Goal: Task Accomplishment & Management: Use online tool/utility

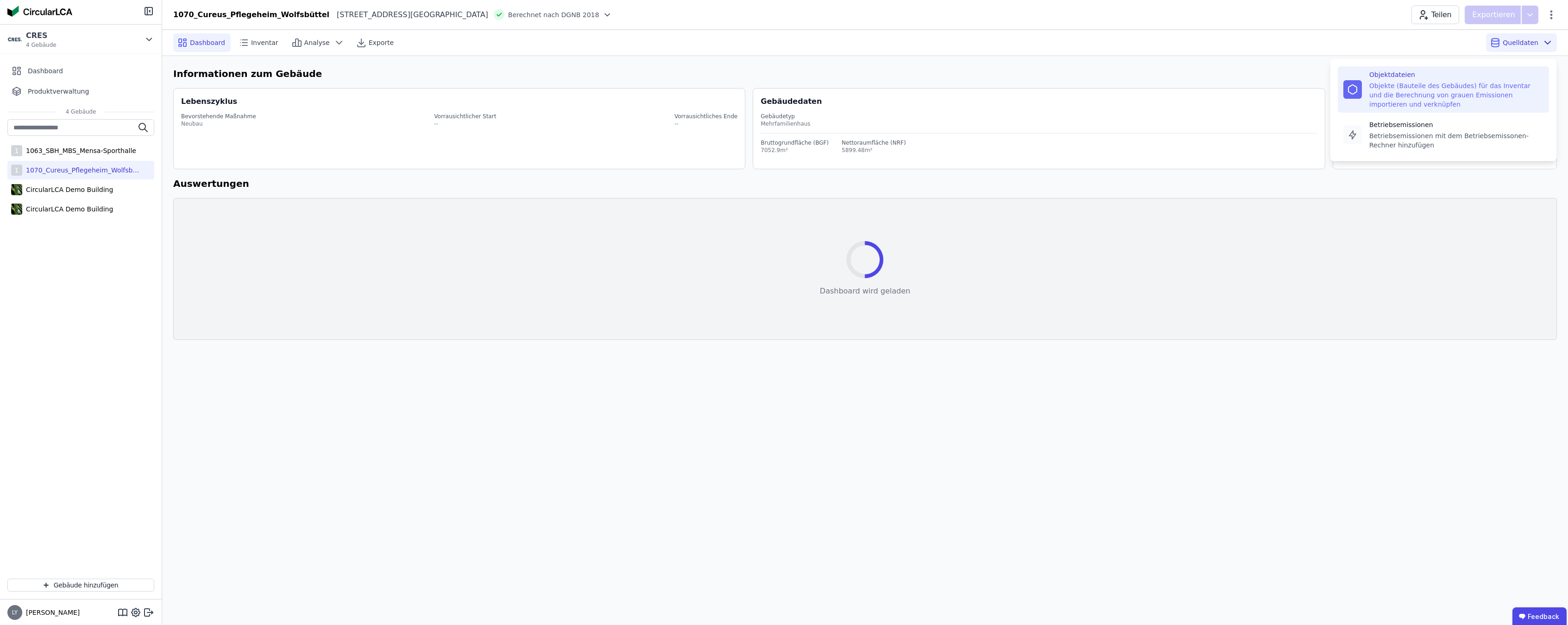
click at [1396, 90] on div "Objekte (Bauteile des Gebäudes) für das Inventar und die Berechnung von grauen …" at bounding box center [1457, 95] width 174 height 28
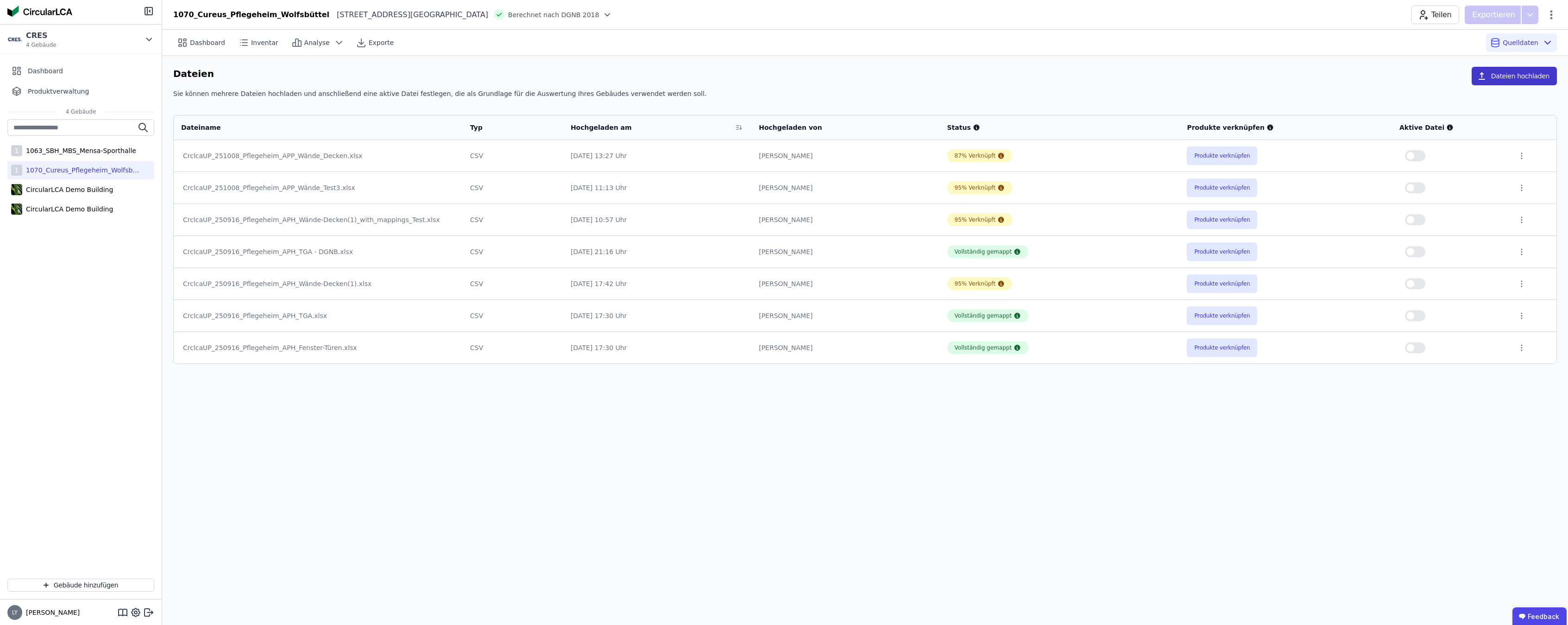
click at [1510, 77] on button "Dateien hochladen" at bounding box center [1514, 76] width 85 height 18
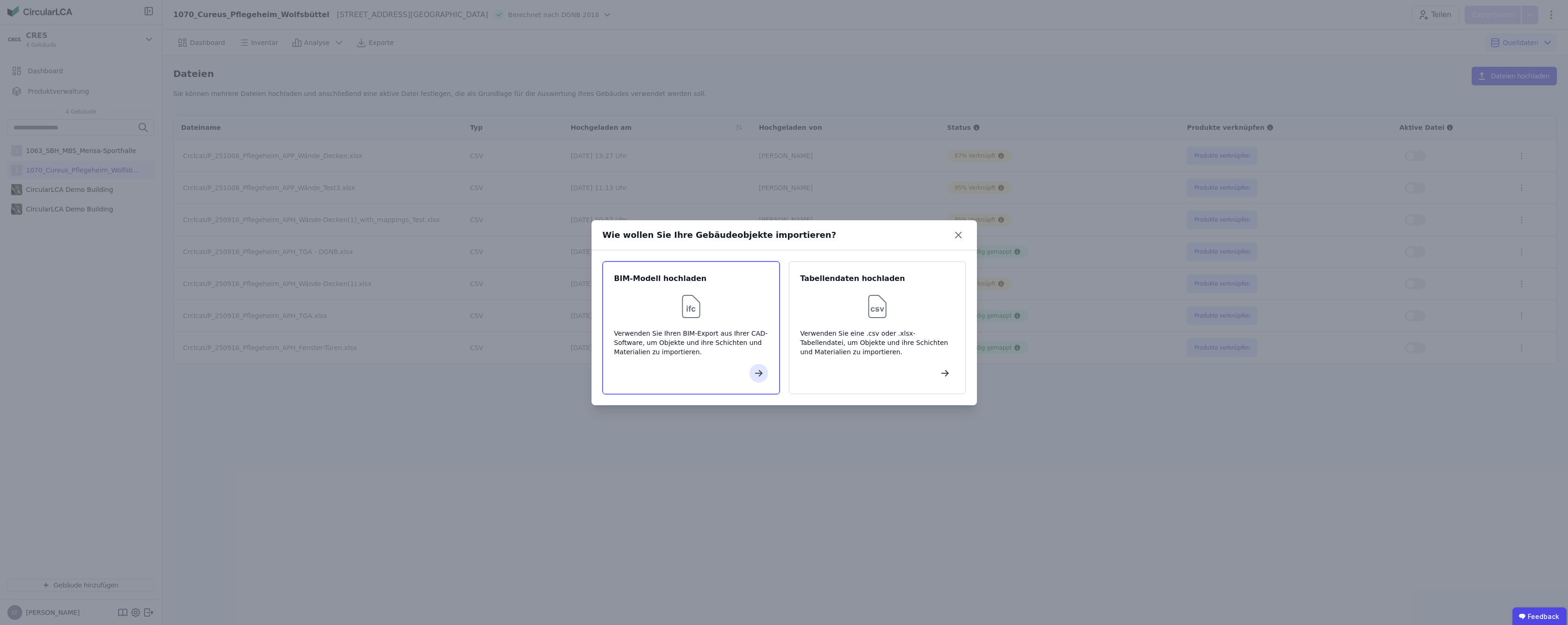
click at [679, 360] on div "BIM-Modell hochladen Verwenden Sie Ihren BIM-Export aus Ihrer CAD-Software, um …" at bounding box center [691, 328] width 177 height 133
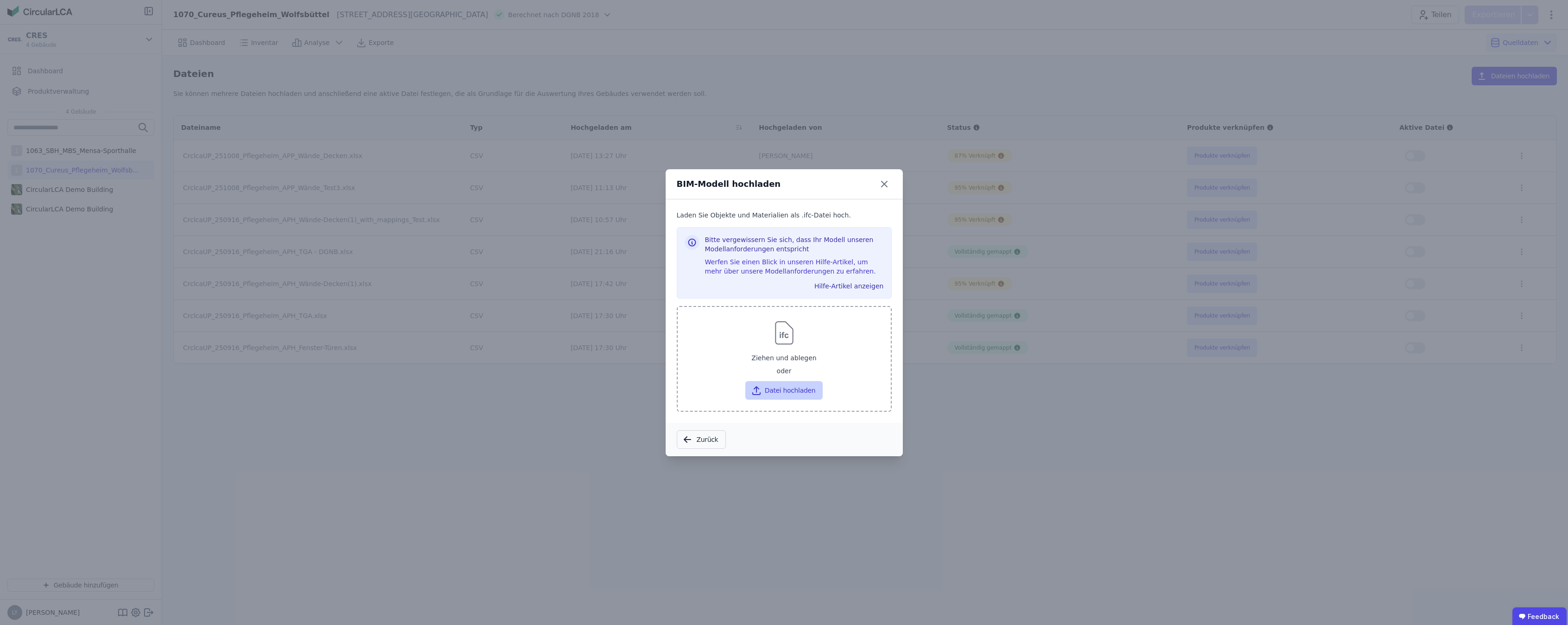
click at [786, 393] on button "Datei hochladen" at bounding box center [783, 390] width 77 height 18
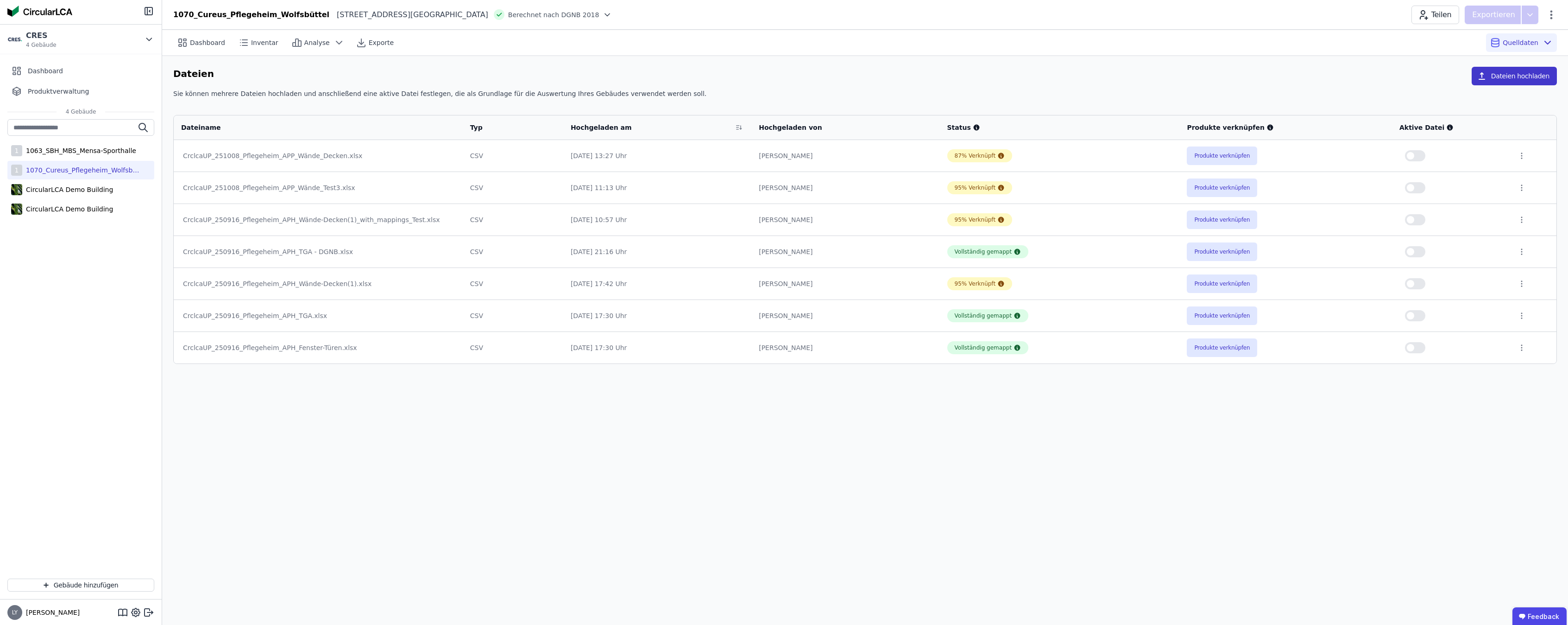
click at [1520, 74] on button "Dateien hochladen" at bounding box center [1514, 76] width 85 height 18
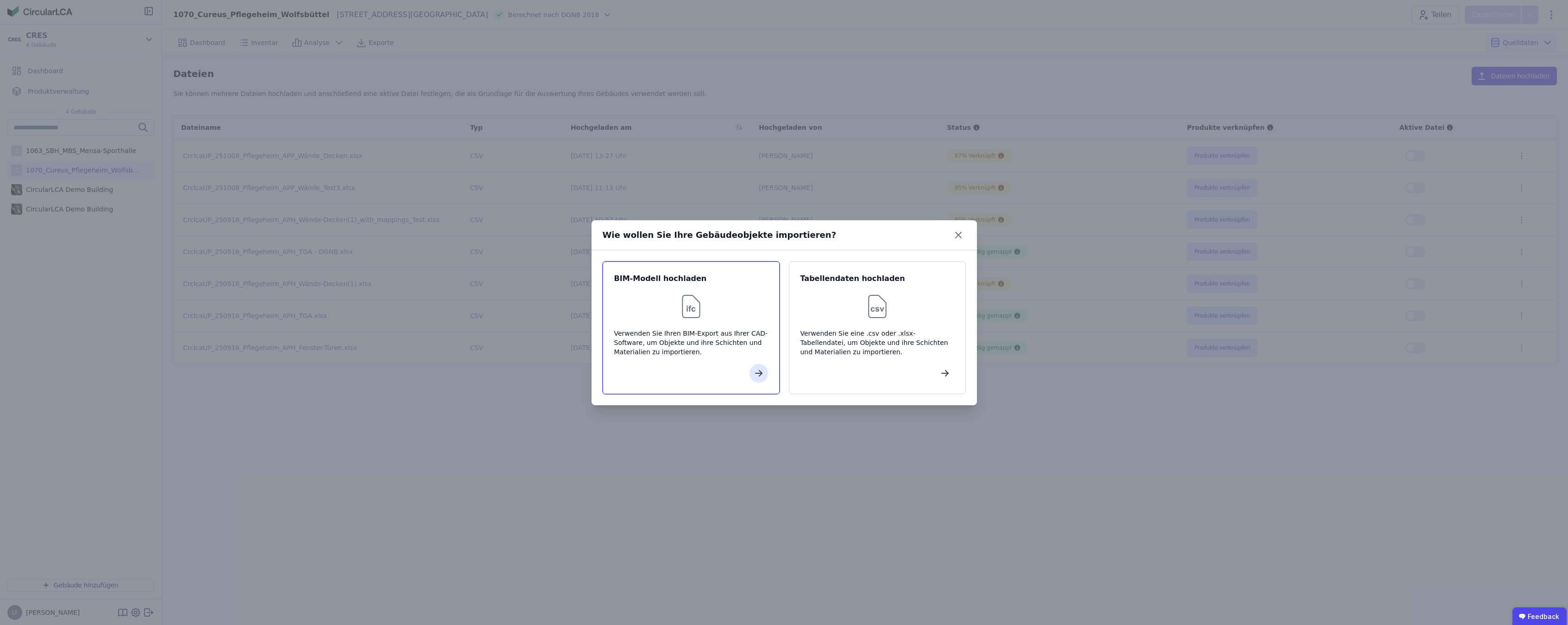
click at [704, 362] on div "BIM-Modell hochladen Verwenden Sie Ihren BIM-Export aus Ihrer CAD-Software, um …" at bounding box center [691, 328] width 177 height 133
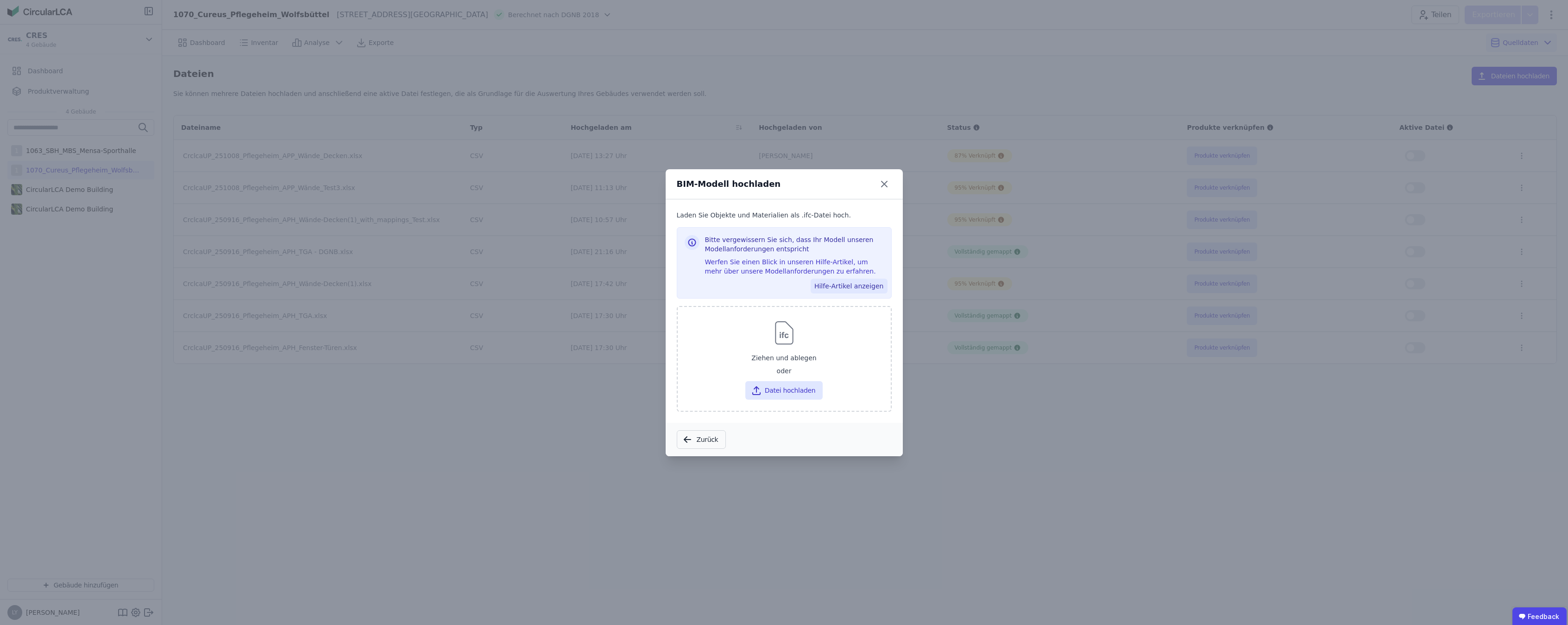
click at [850, 287] on button "Hilfe-Artikel anzeigen" at bounding box center [849, 286] width 77 height 15
click at [775, 390] on button "Datei hochladen" at bounding box center [783, 390] width 77 height 18
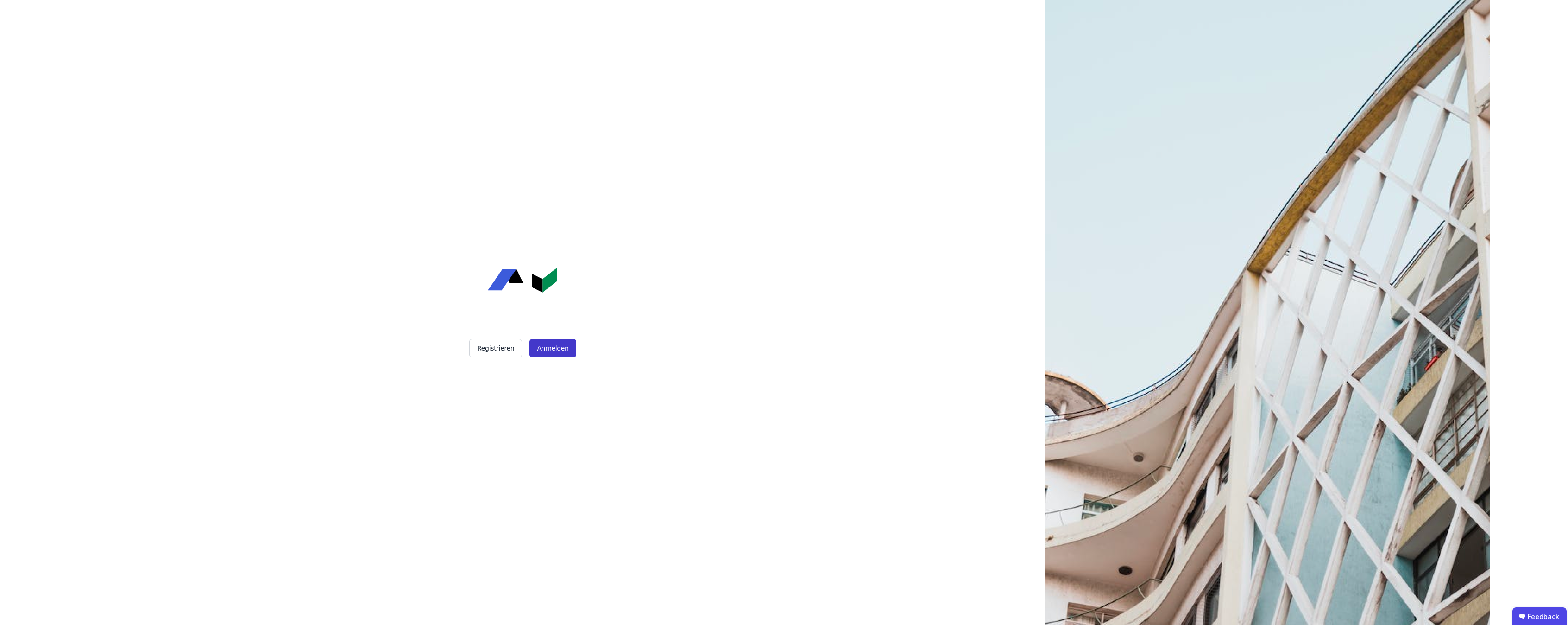
drag, startPoint x: 549, startPoint y: 353, endPoint x: 545, endPoint y: 350, distance: 5.0
click at [549, 353] on button "Anmelden" at bounding box center [553, 348] width 46 height 18
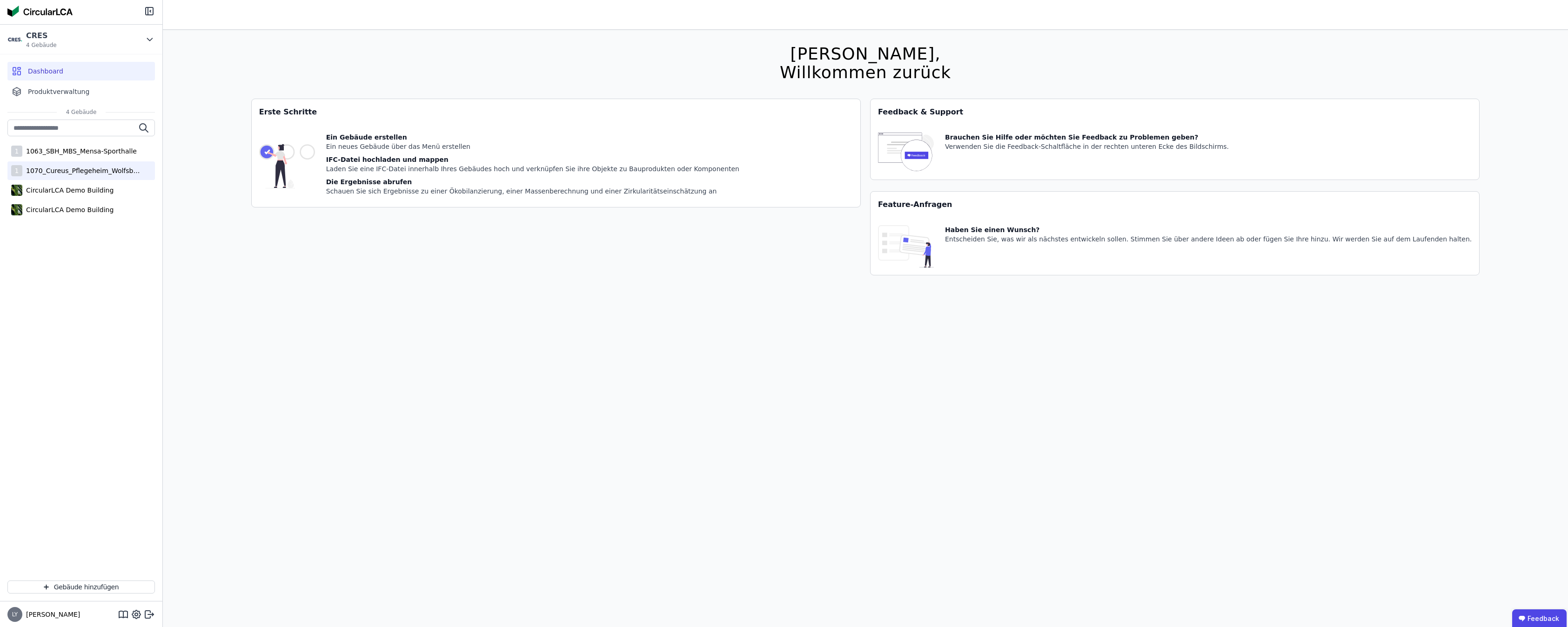
click at [87, 167] on div "1070_Cureus_Pflegeheim_Wolfsbüttel" at bounding box center [83, 170] width 121 height 9
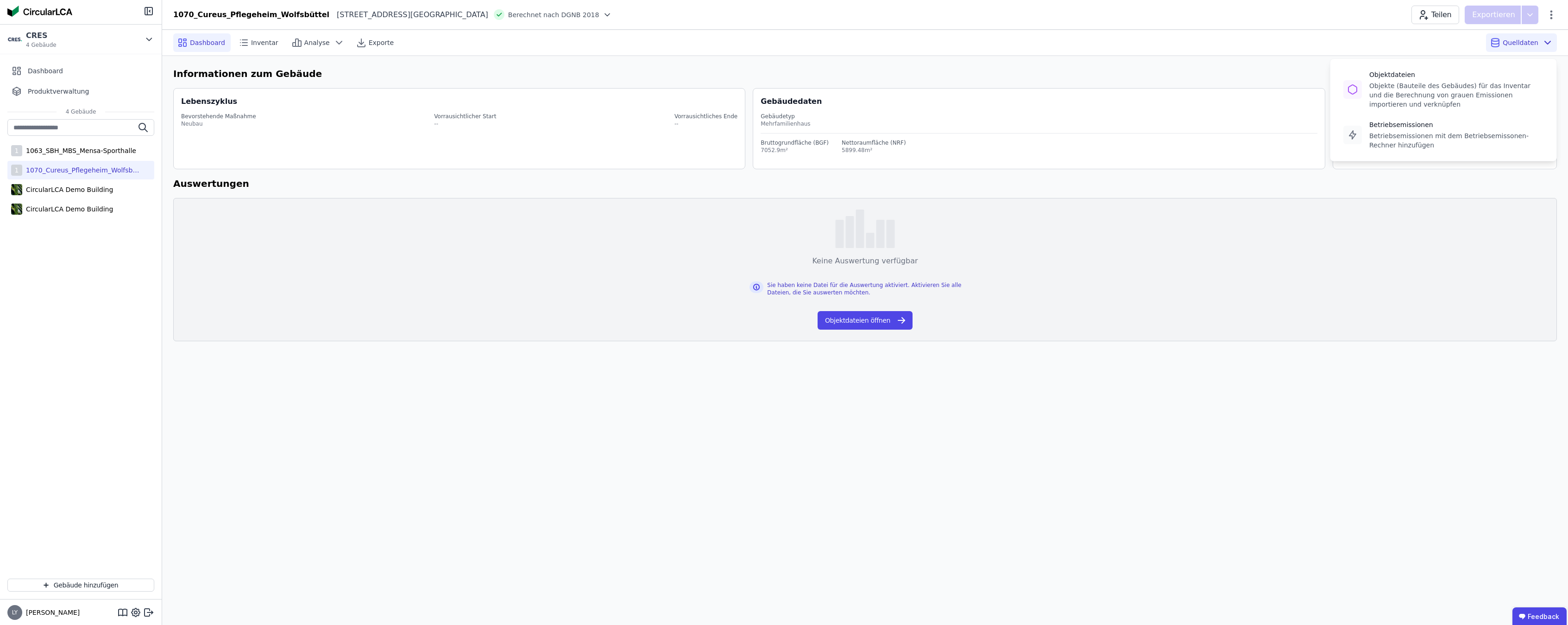
click at [1531, 41] on span "Quelldaten" at bounding box center [1521, 42] width 36 height 9
click at [1460, 83] on div "Objekte (Bauteile des Gebäudes) für das Inventar und die Berechnung von grauen …" at bounding box center [1457, 95] width 174 height 28
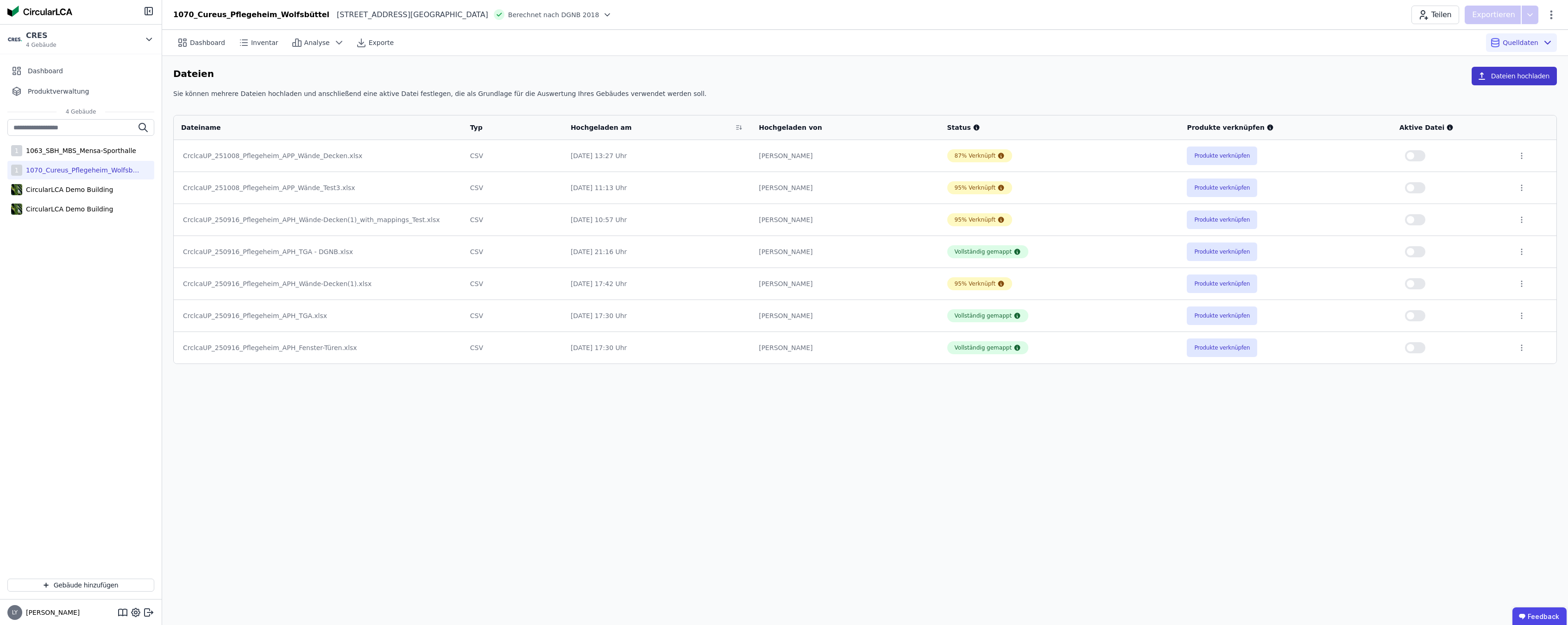
click at [1521, 77] on button "Dateien hochladen" at bounding box center [1514, 76] width 85 height 18
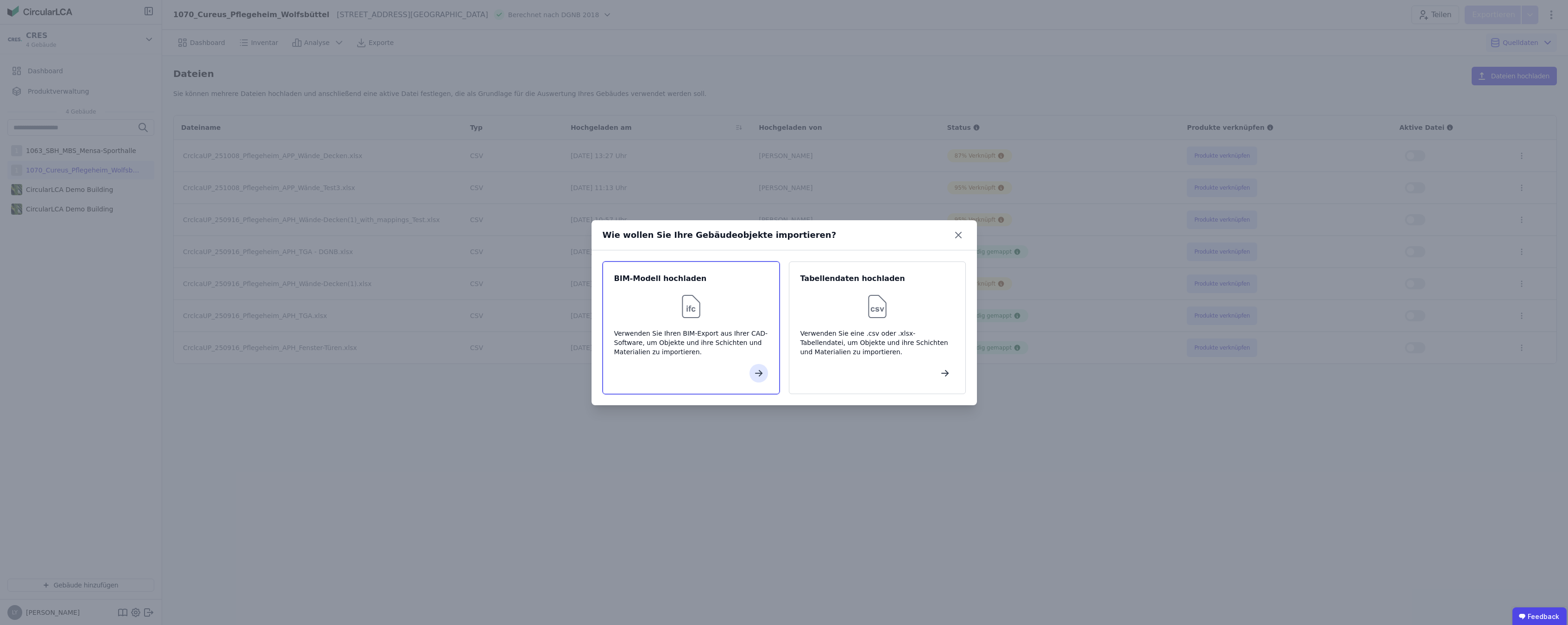
click at [693, 329] on div "Verwenden Sie Ihren BIM-Export aus Ihrer CAD-Software, um Objekte und ihre Schi…" at bounding box center [691, 343] width 154 height 28
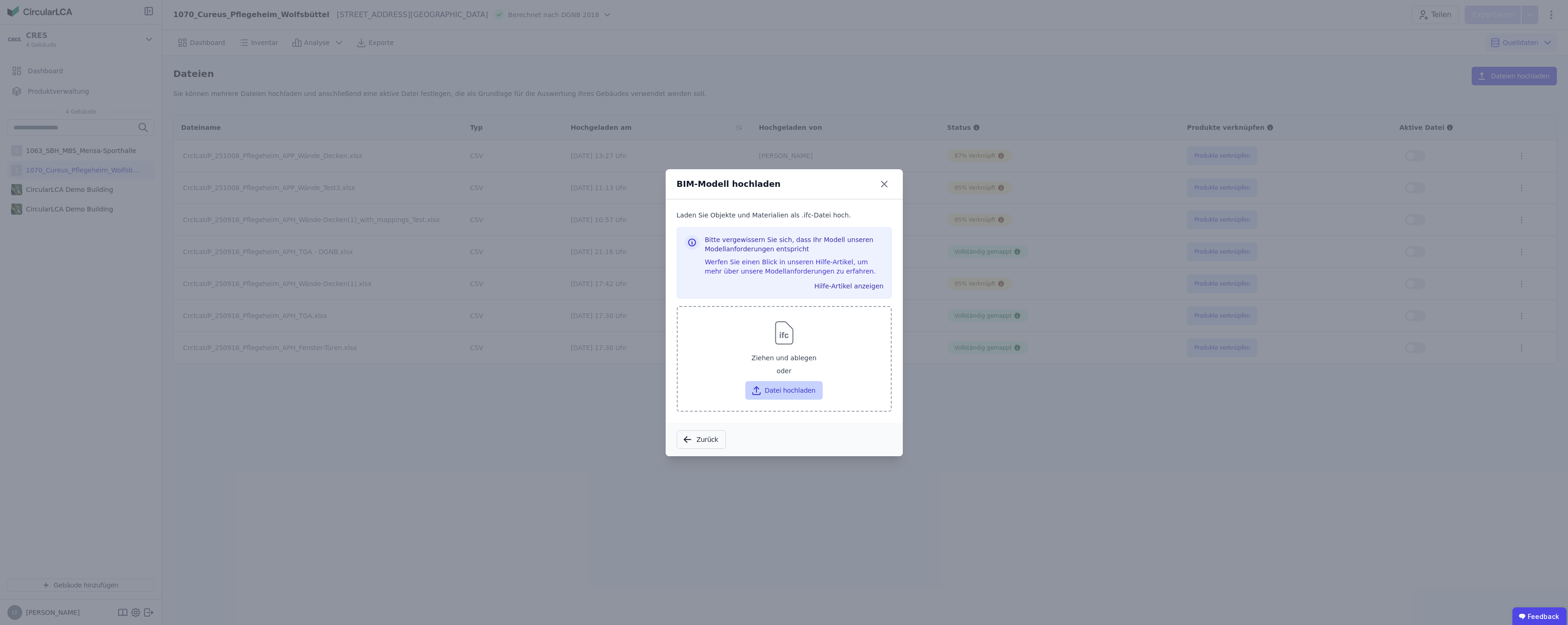
click at [797, 390] on button "Datei hochladen" at bounding box center [783, 390] width 77 height 18
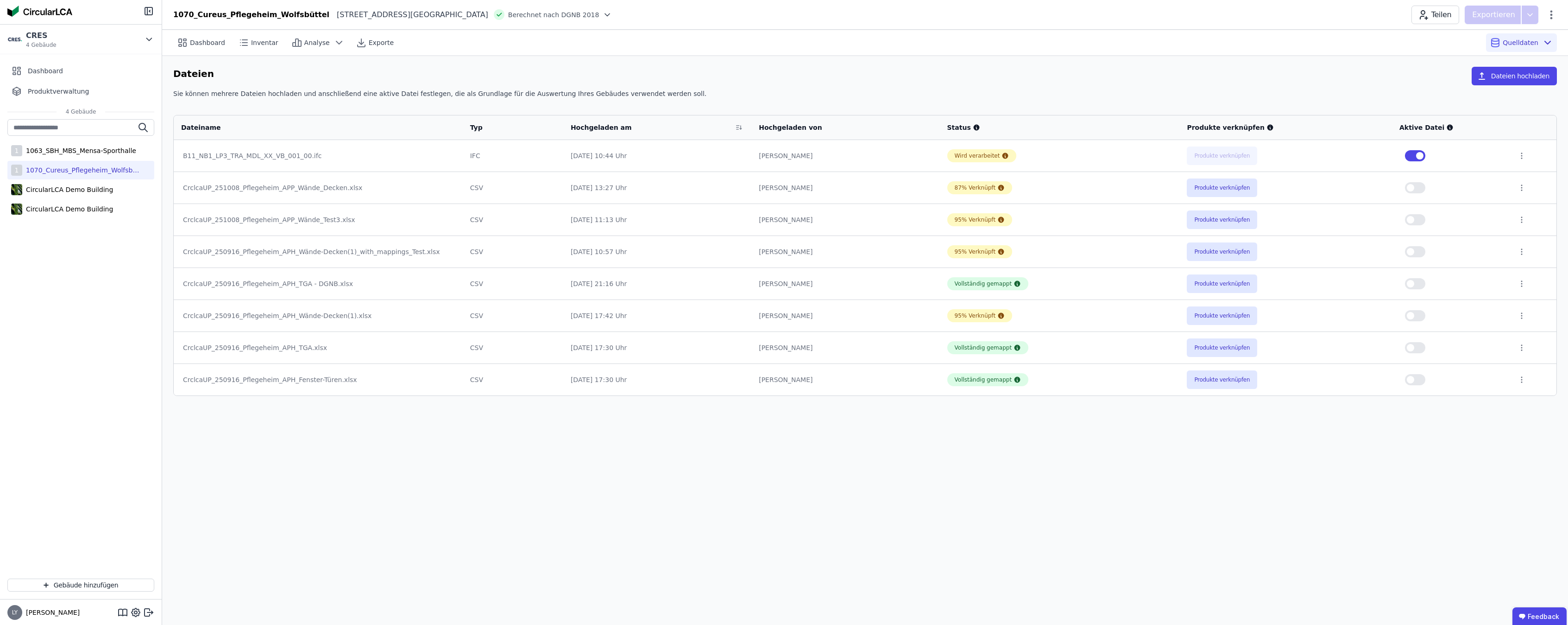
click at [1414, 285] on span "button" at bounding box center [1410, 284] width 7 height 7
click at [1414, 317] on span "button" at bounding box center [1410, 316] width 7 height 7
click at [1421, 376] on button "button" at bounding box center [1415, 380] width 20 height 11
click at [288, 154] on div "B11_NB1_LP3_TRA_MDL_XX_VB_001_00.ifc" at bounding box center [318, 155] width 270 height 9
click at [1230, 155] on button "Produkte verknüpfen" at bounding box center [1222, 155] width 71 height 18
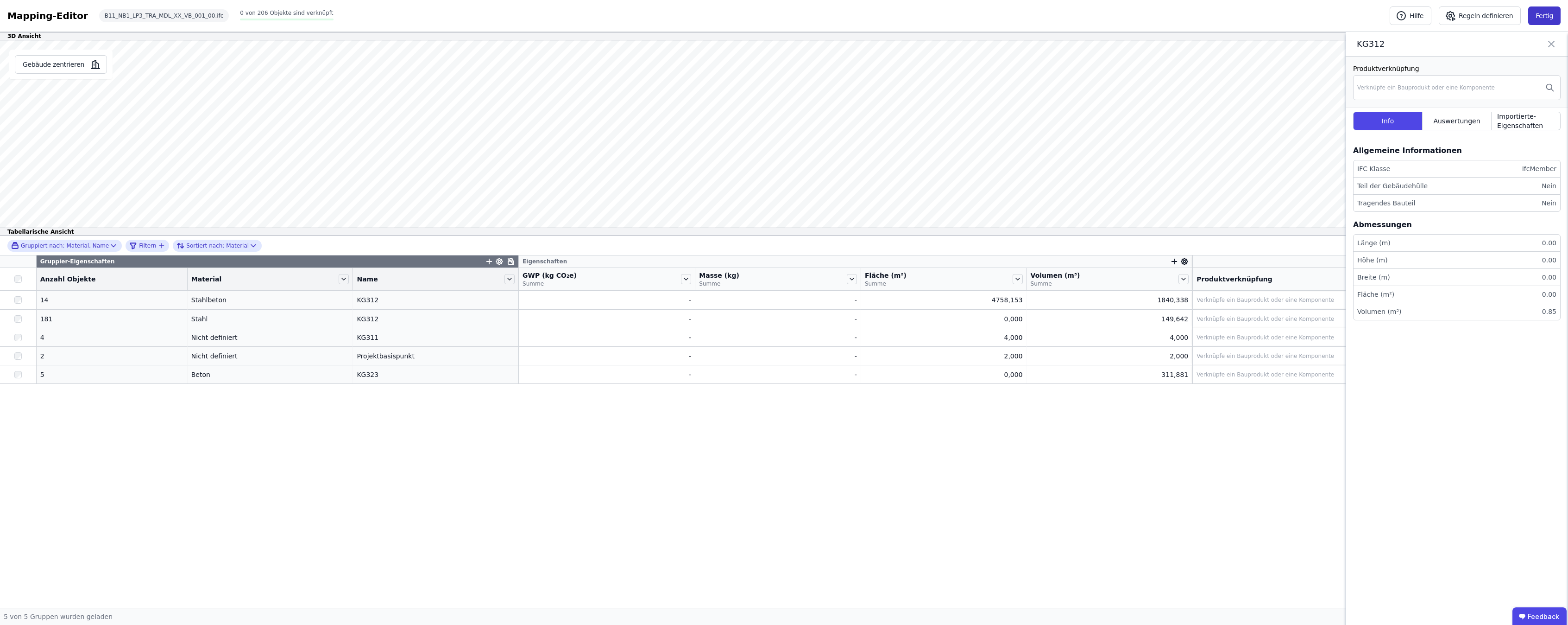
click at [1548, 15] on button "Fertig" at bounding box center [1544, 16] width 32 height 18
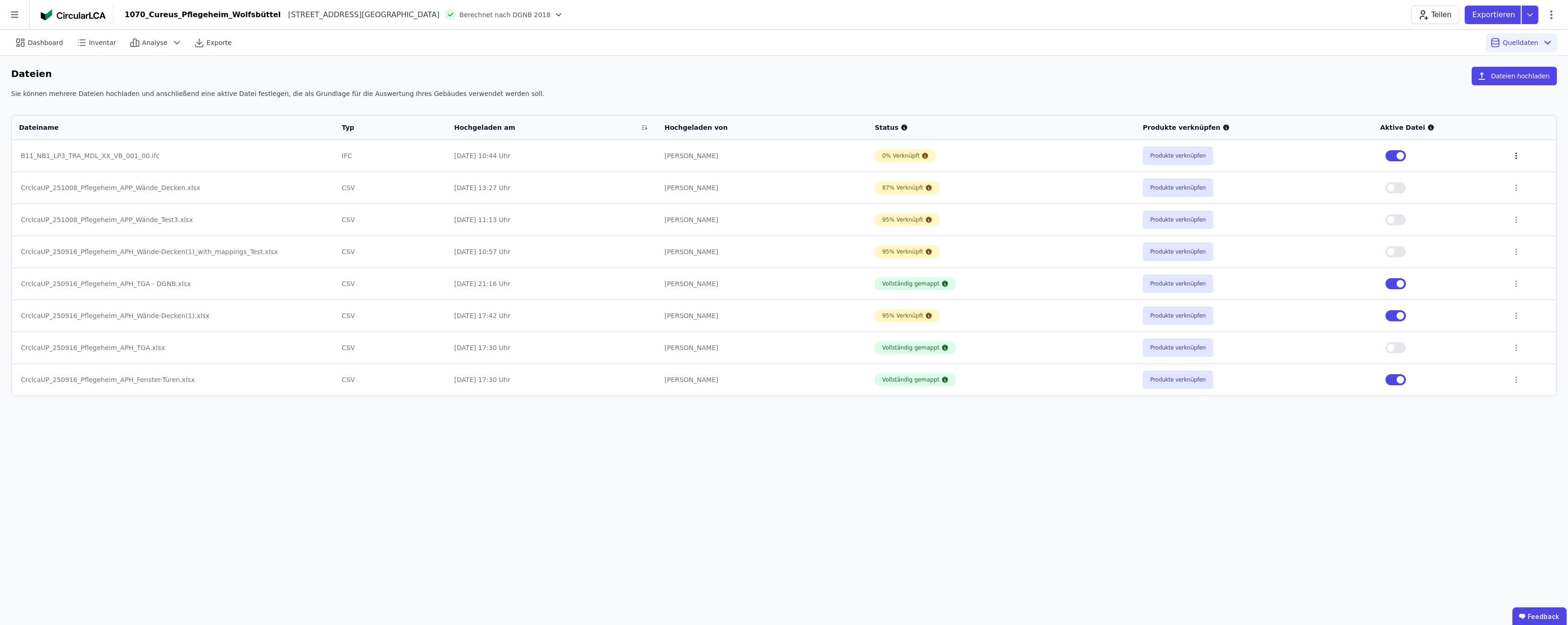
click at [1514, 154] on icon at bounding box center [1516, 156] width 9 height 9
click at [1463, 157] on div "Löschen" at bounding box center [1468, 154] width 93 height 15
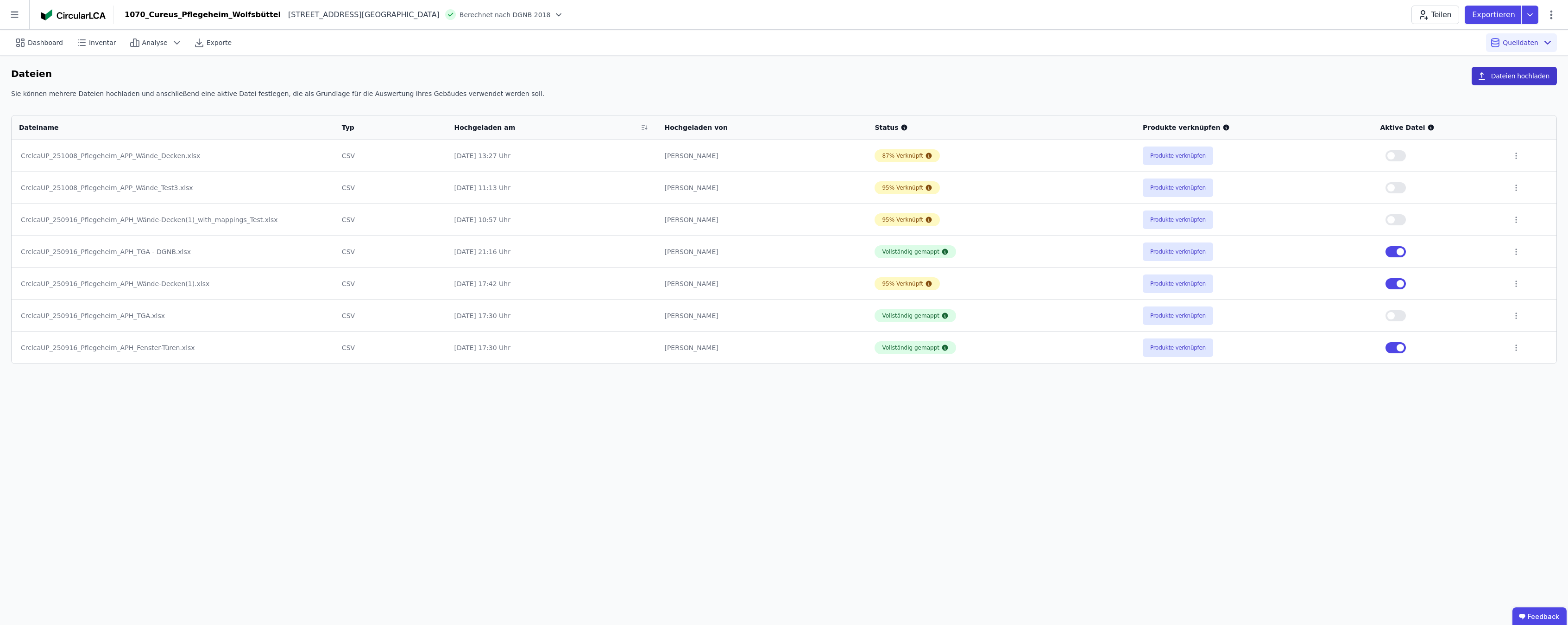
click at [1537, 79] on button "Dateien hochladen" at bounding box center [1514, 76] width 85 height 18
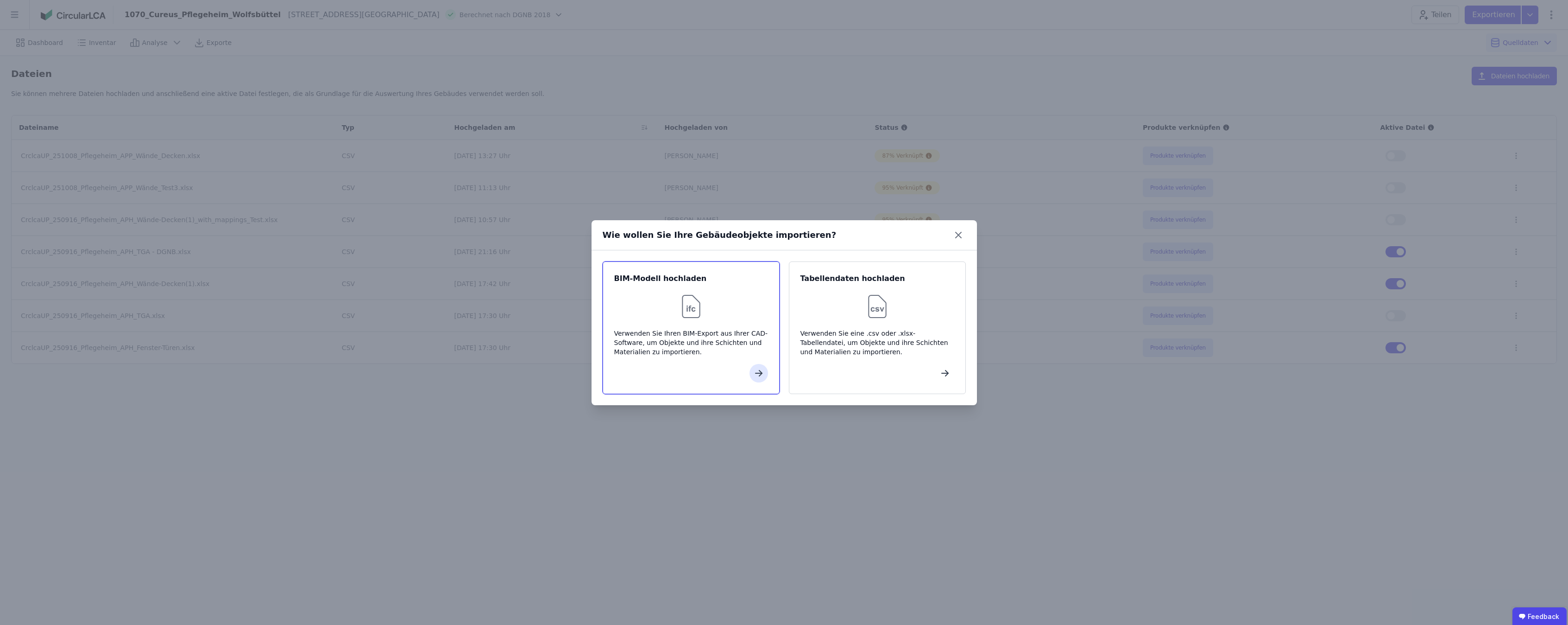
click at [680, 313] on img at bounding box center [691, 306] width 30 height 30
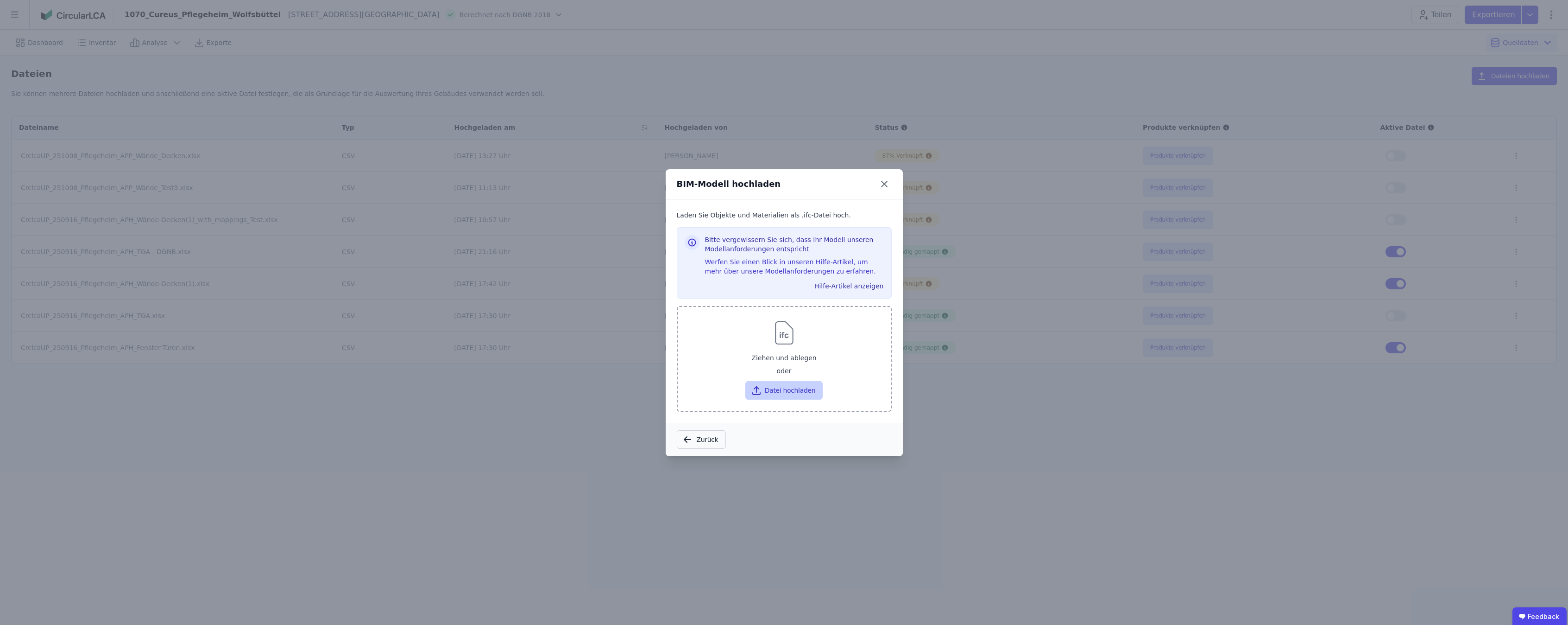
click at [789, 393] on button "Datei hochladen" at bounding box center [783, 390] width 77 height 18
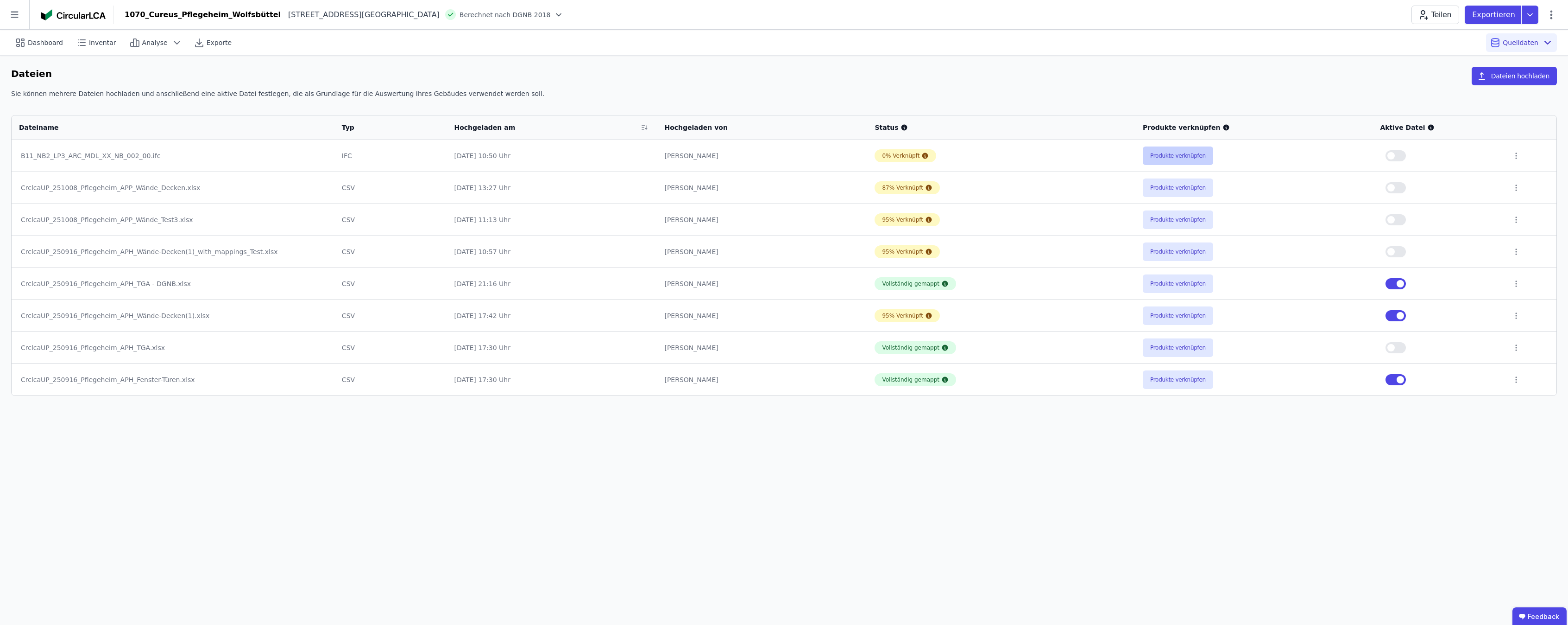
click at [1180, 155] on button "Produkte verknüpfen" at bounding box center [1178, 155] width 71 height 18
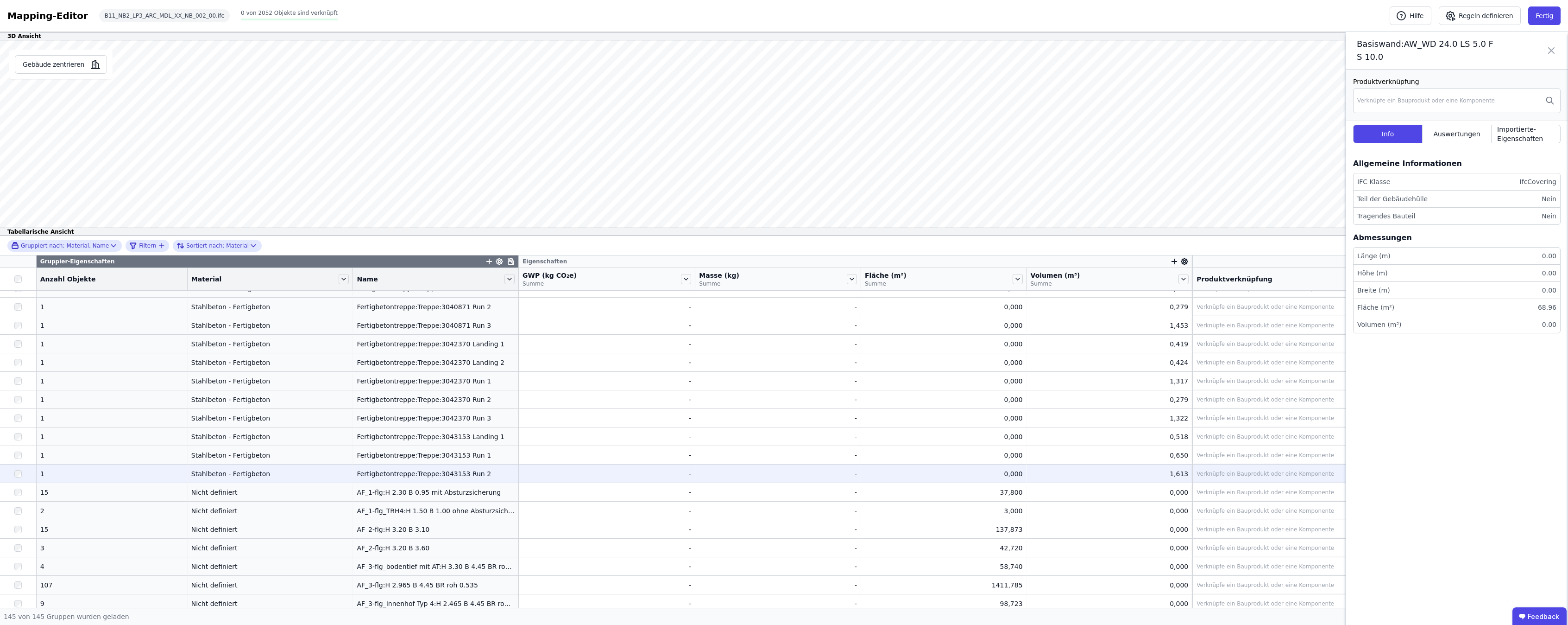
scroll to position [1081, 0]
click at [374, 479] on div "AF_3-flg:H 2.965 B 4.45 BR roh 0.535" at bounding box center [436, 479] width 158 height 9
click at [424, 476] on div "AF_3-flg:H 2.965 B 4.45 BR roh 0.535" at bounding box center [436, 479] width 158 height 9
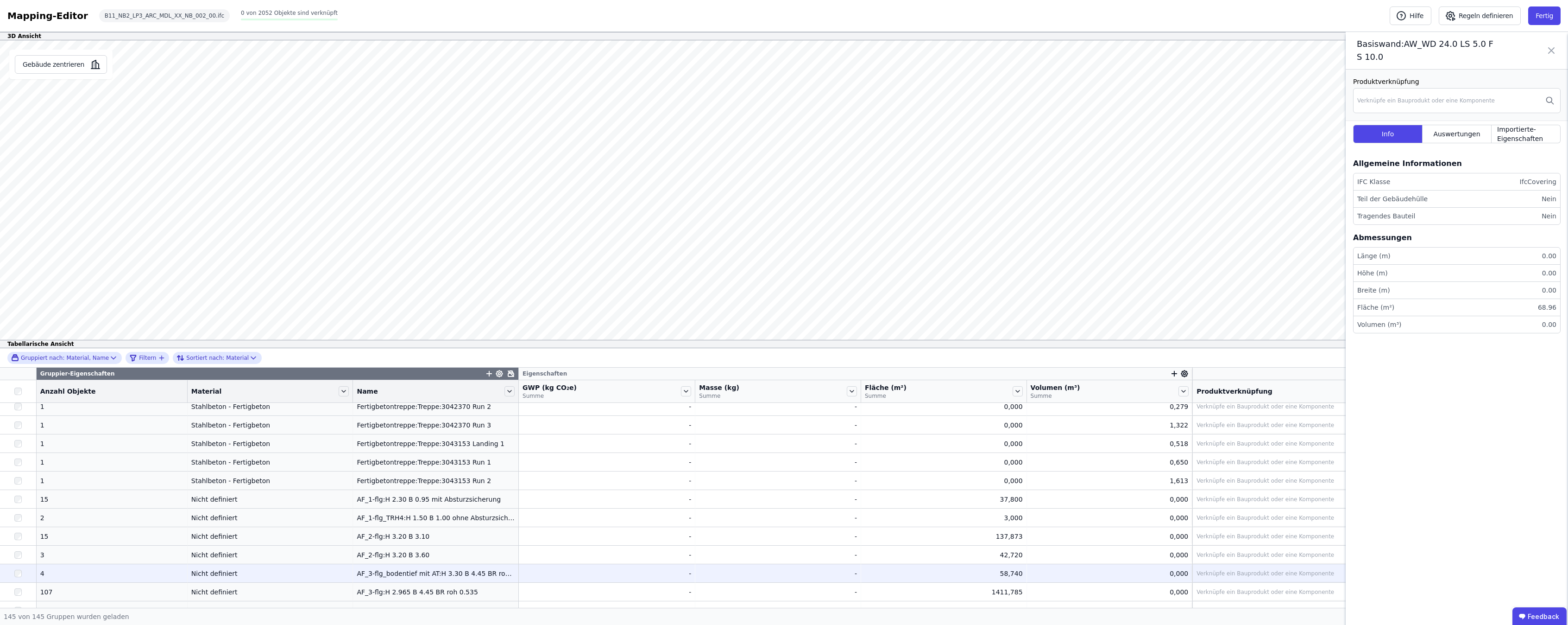
click at [387, 575] on div "AF_3-flg_bodentief mit AT:H 3.30 B 4.45 BR roh 0.15" at bounding box center [436, 573] width 158 height 9
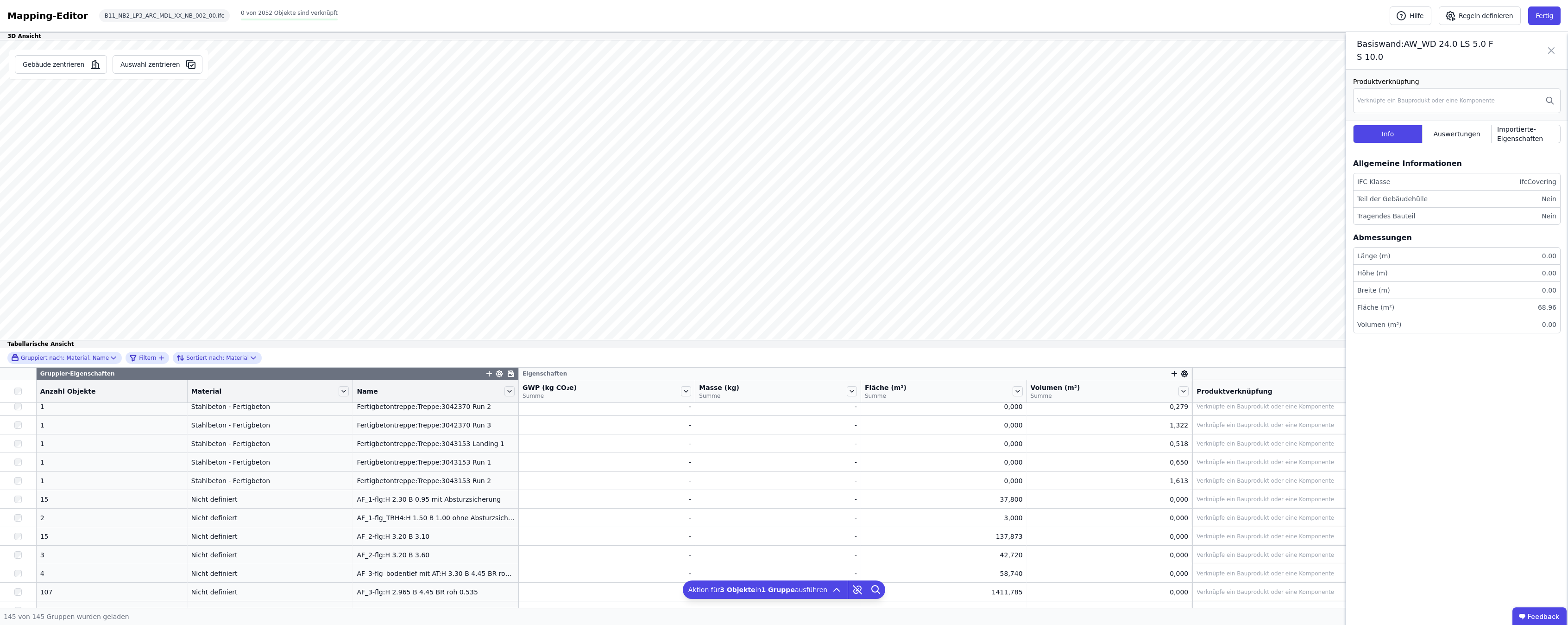
click at [187, 296] on div "Gebäude zentrieren Auswahl zentrieren Basiswand:AW_WD 24.0 LS 5.0 FS 10.0 Produ…" at bounding box center [784, 194] width 1568 height 308
click at [177, 308] on div "Gebäude zentrieren Auswahl zentrieren Basiswand:AW_WD 24.0 LS 5.0 FS 10.0 Produ…" at bounding box center [784, 194] width 1568 height 308
click at [390, 574] on div "AF_3-flg_bodentief mit AT:H 3.30 B 4.45 BR roh 0.15" at bounding box center [436, 573] width 158 height 9
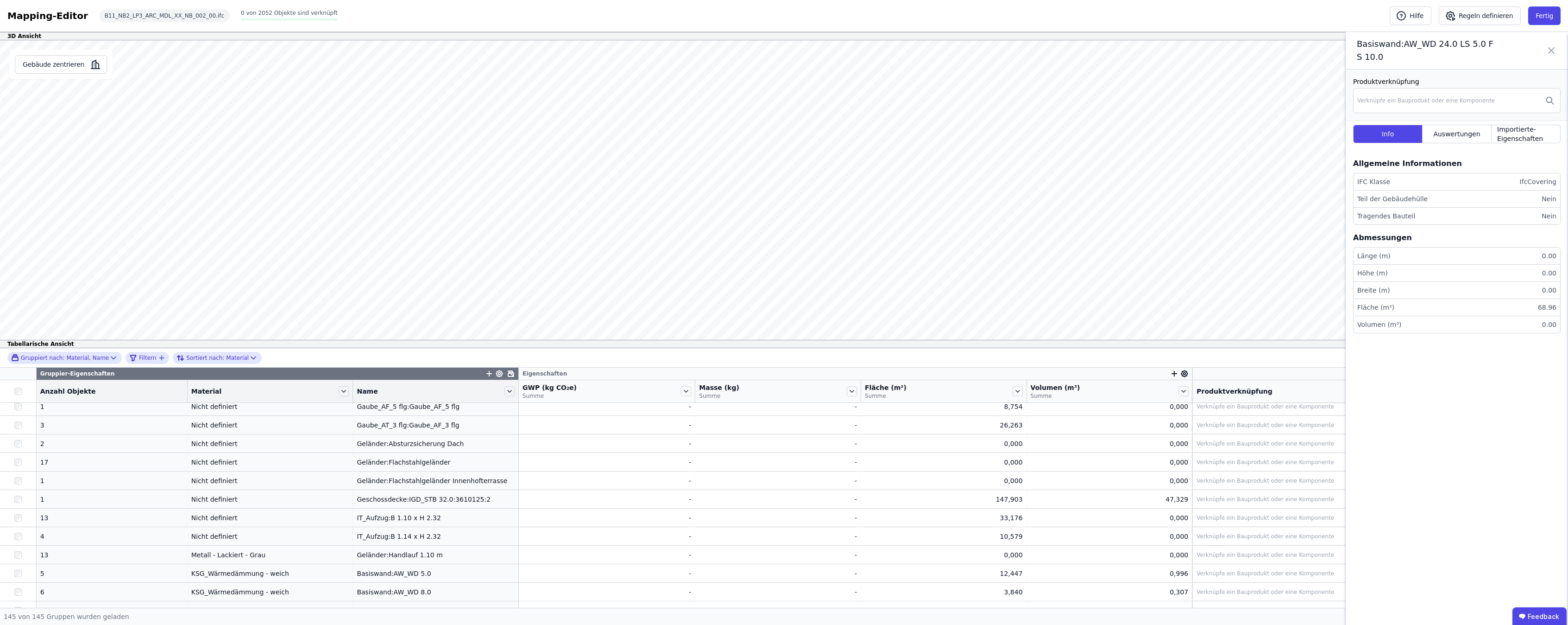
scroll to position [1700, 0]
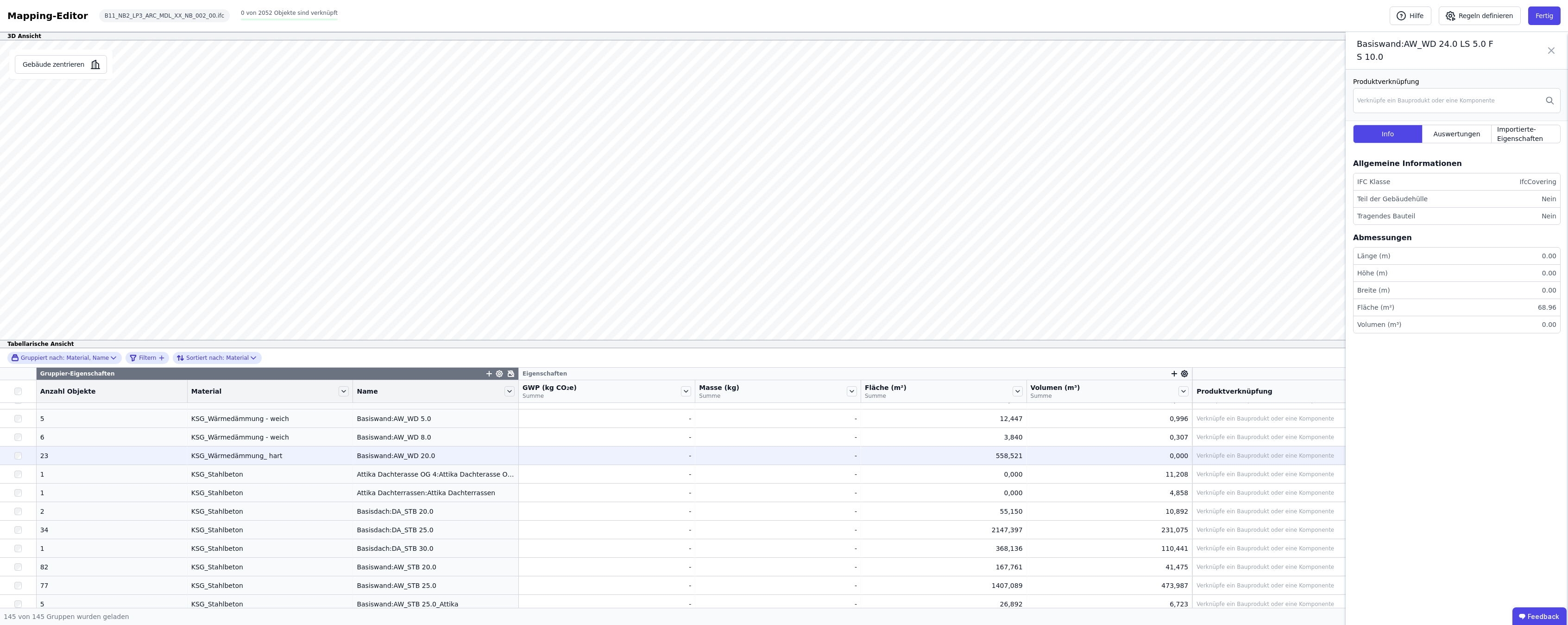
click at [365, 453] on div "Basiswand:AW_WD 20.0" at bounding box center [436, 455] width 158 height 9
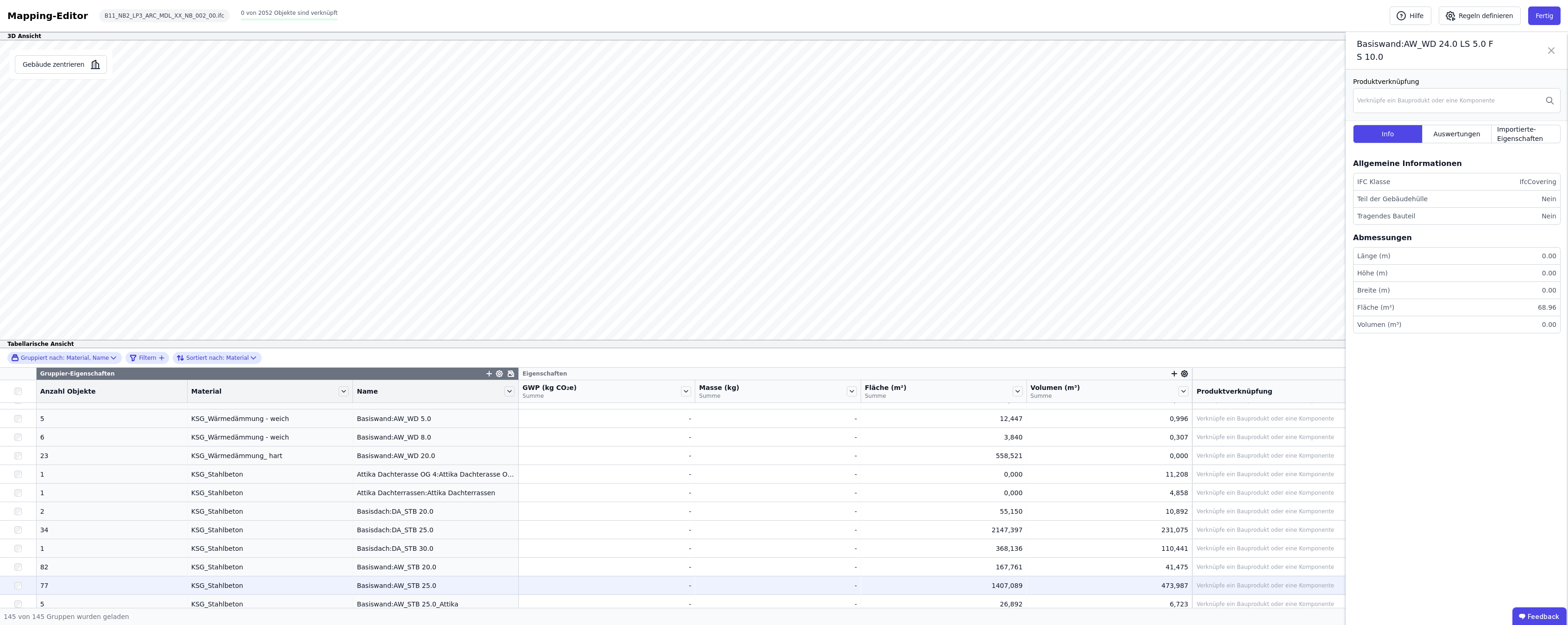
scroll to position [1854, 0]
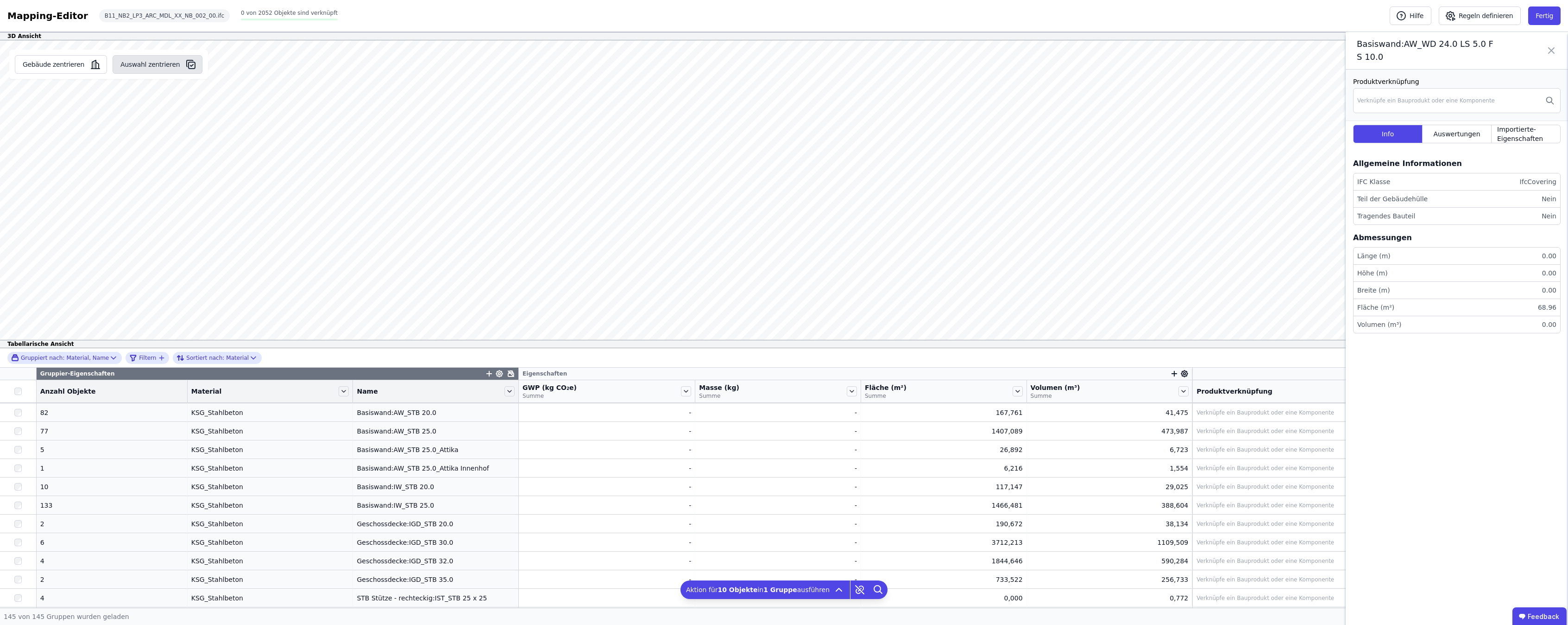
click at [122, 67] on button "Auswahl zentrieren" at bounding box center [158, 65] width 90 height 18
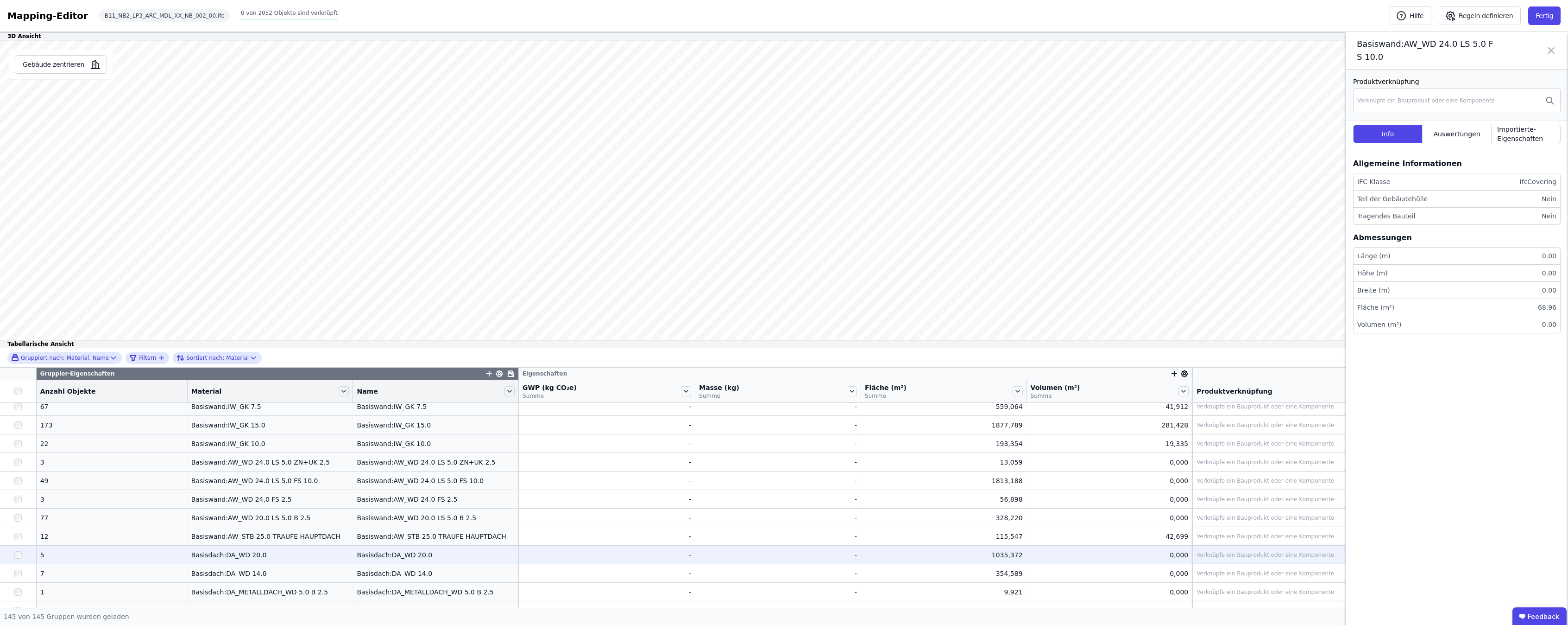
scroll to position [2484, 0]
